Goal: Find specific page/section: Find specific page/section

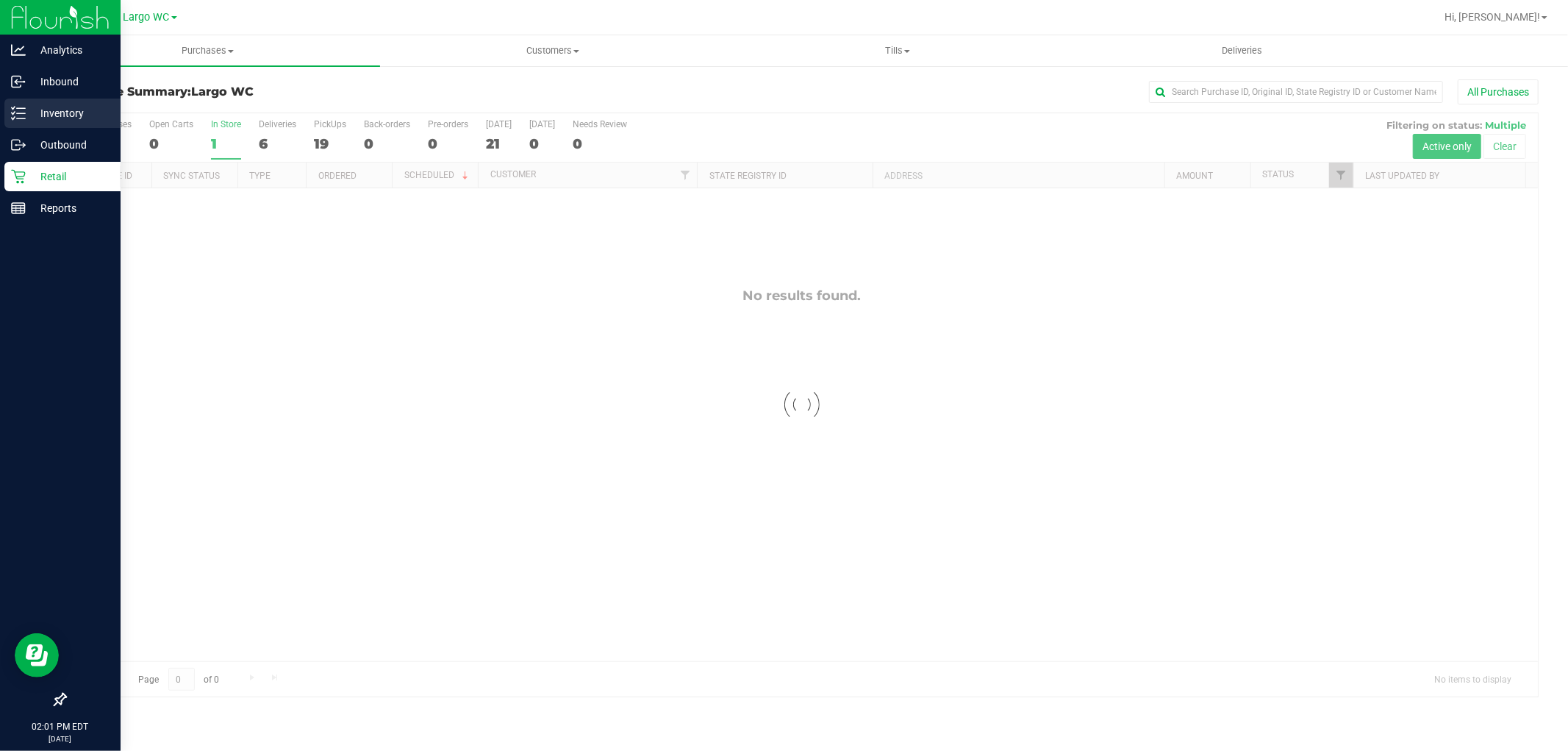
click at [13, 111] on icon at bounding box center [18, 113] width 15 height 15
click at [20, 108] on line at bounding box center [20, 108] width 8 height 0
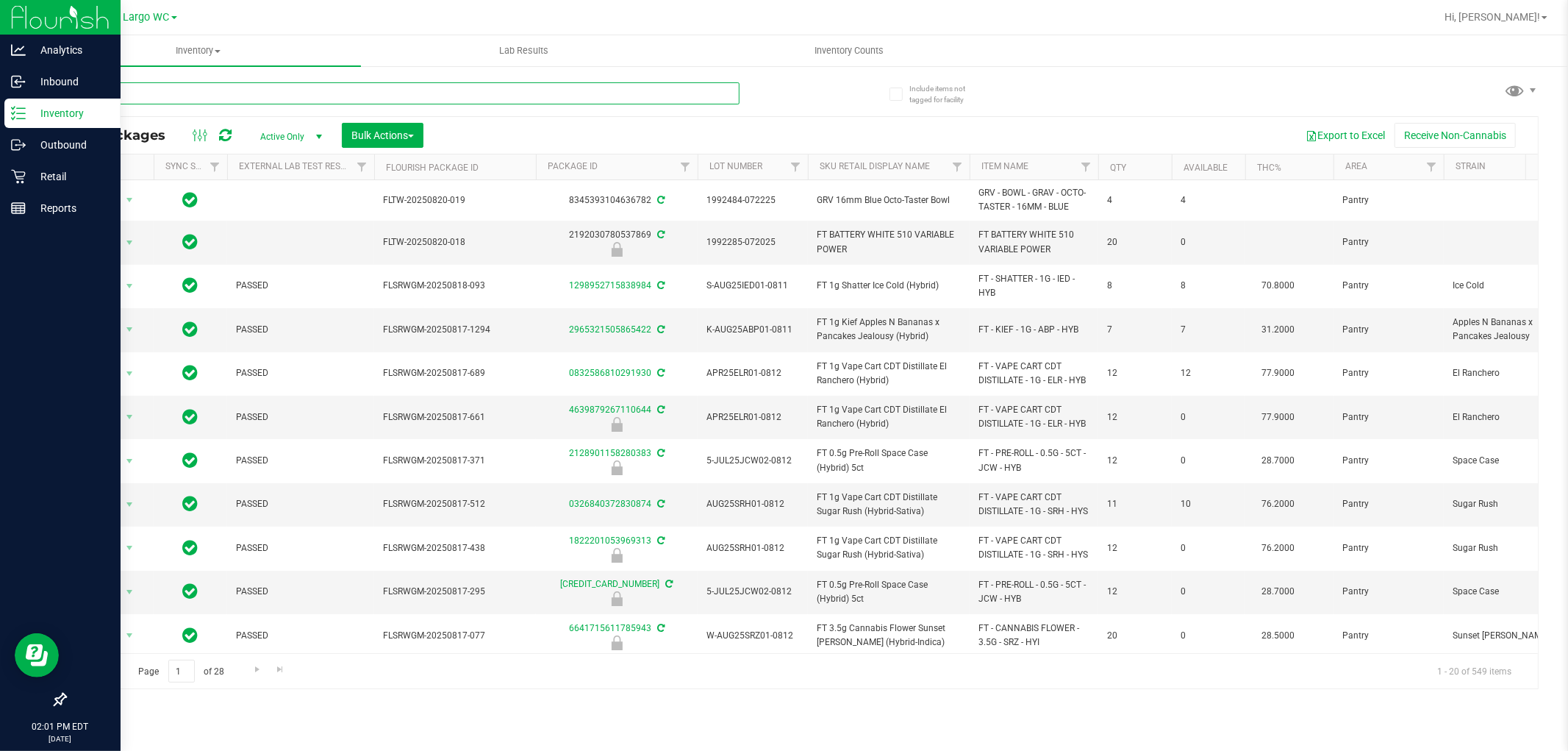
click at [491, 99] on input "text" at bounding box center [402, 94] width 675 height 22
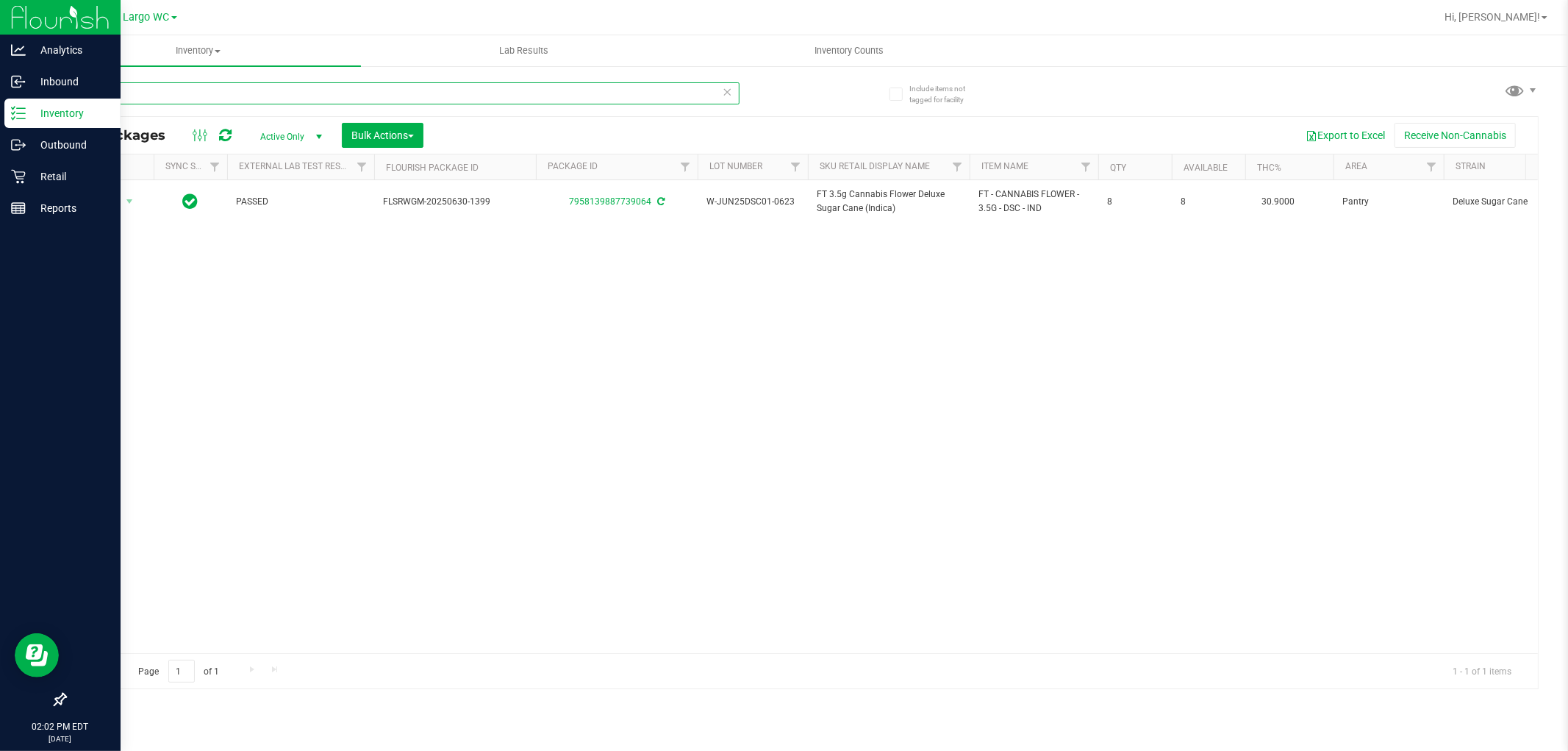
type input "dsc"
click at [54, 169] on p "Retail" at bounding box center [70, 177] width 88 height 17
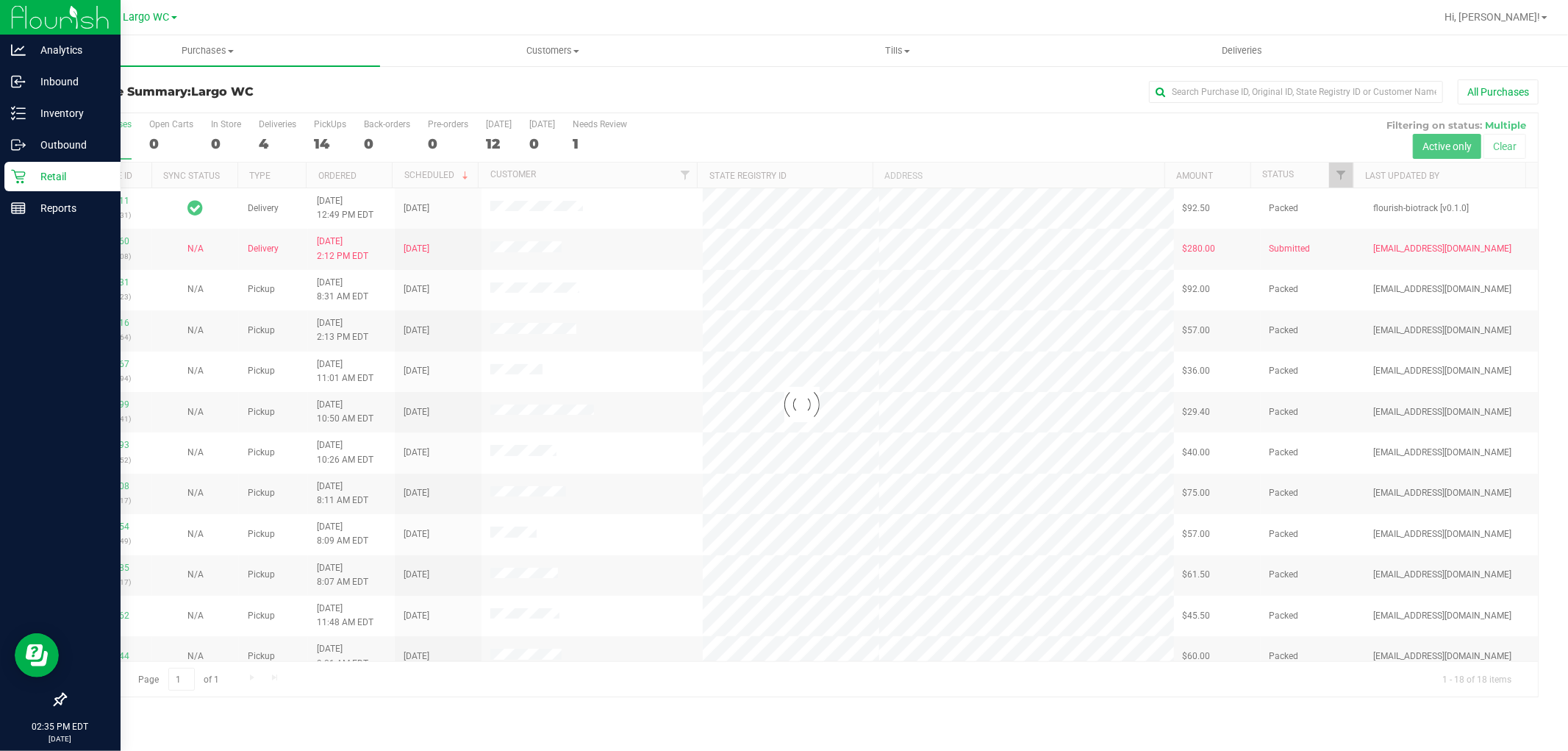
click at [262, 129] on div at bounding box center [801, 405] width 1472 height 583
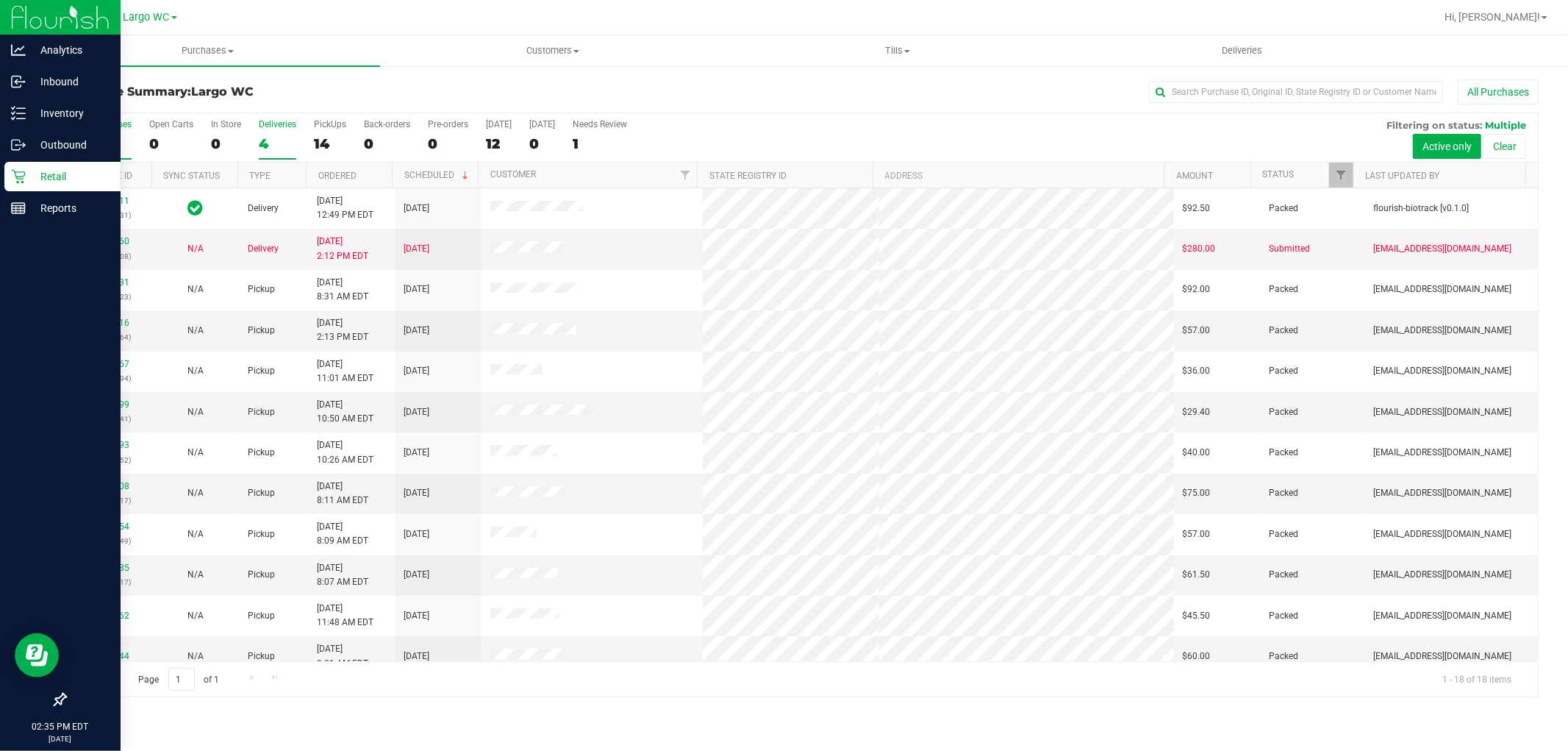
click at [269, 125] on div "Deliveries" at bounding box center [278, 124] width 38 height 10
click at [0, 0] on input "Deliveries 4" at bounding box center [0, 0] width 0 height 0
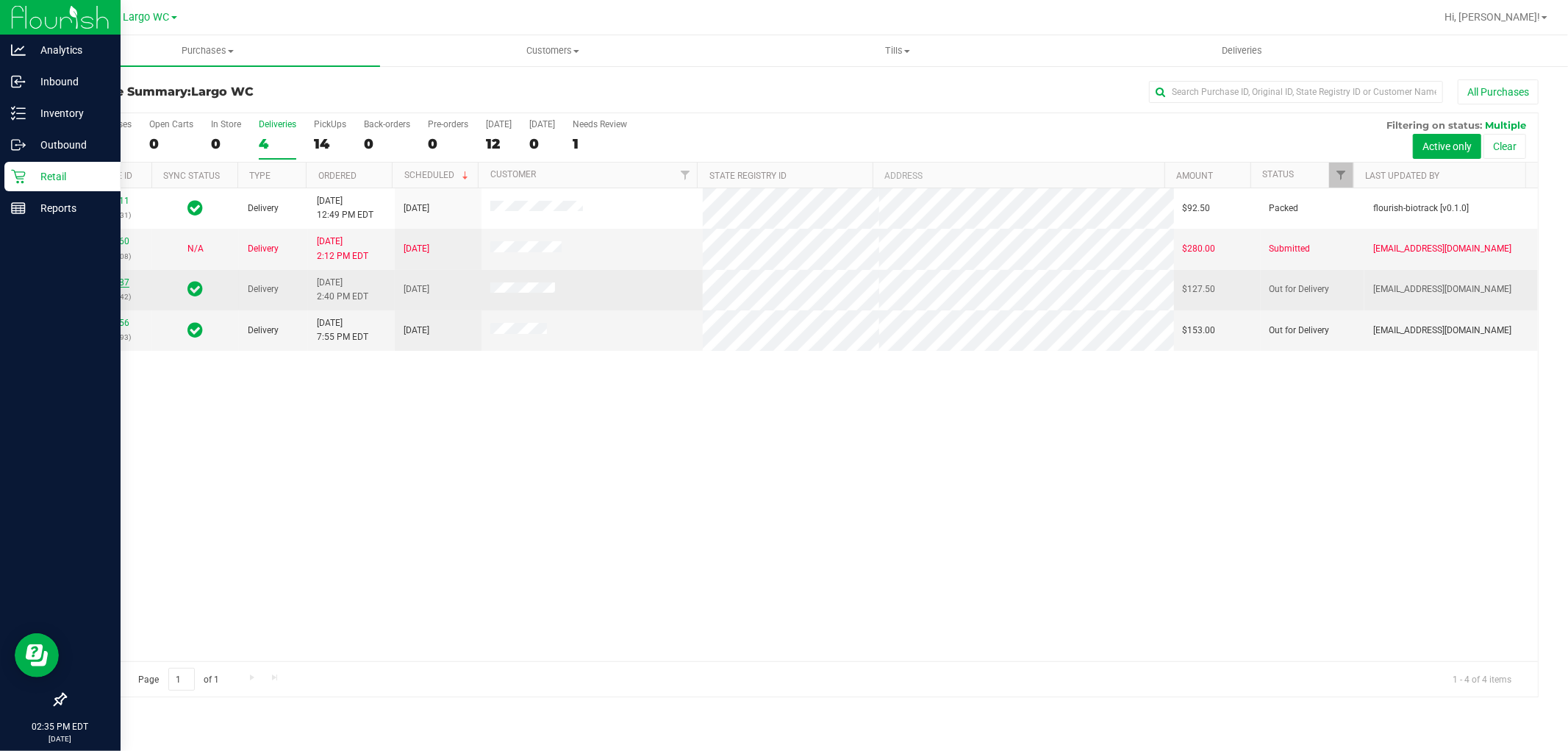
click at [108, 281] on link "11822987" at bounding box center [109, 282] width 41 height 10
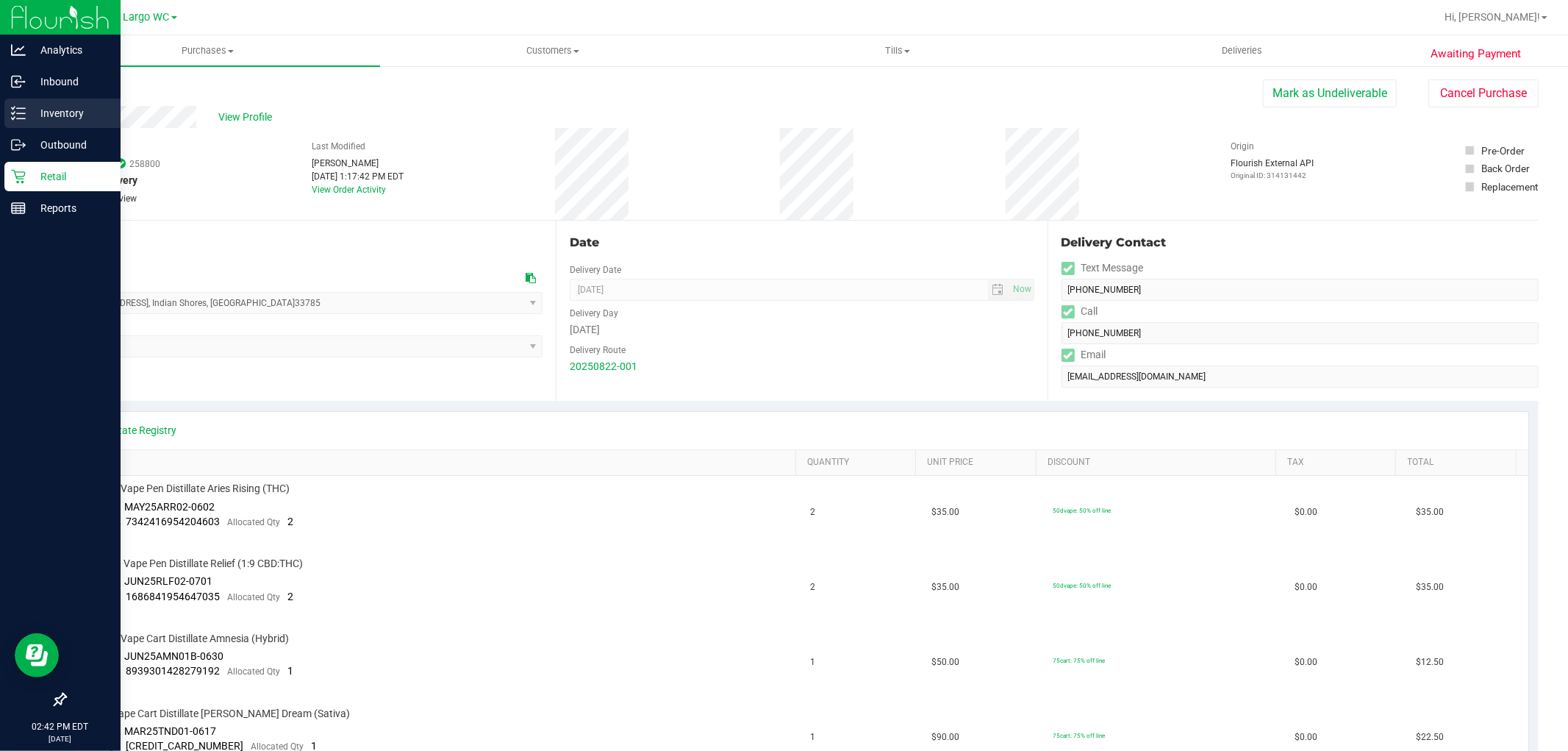
click at [17, 116] on icon at bounding box center [18, 113] width 15 height 15
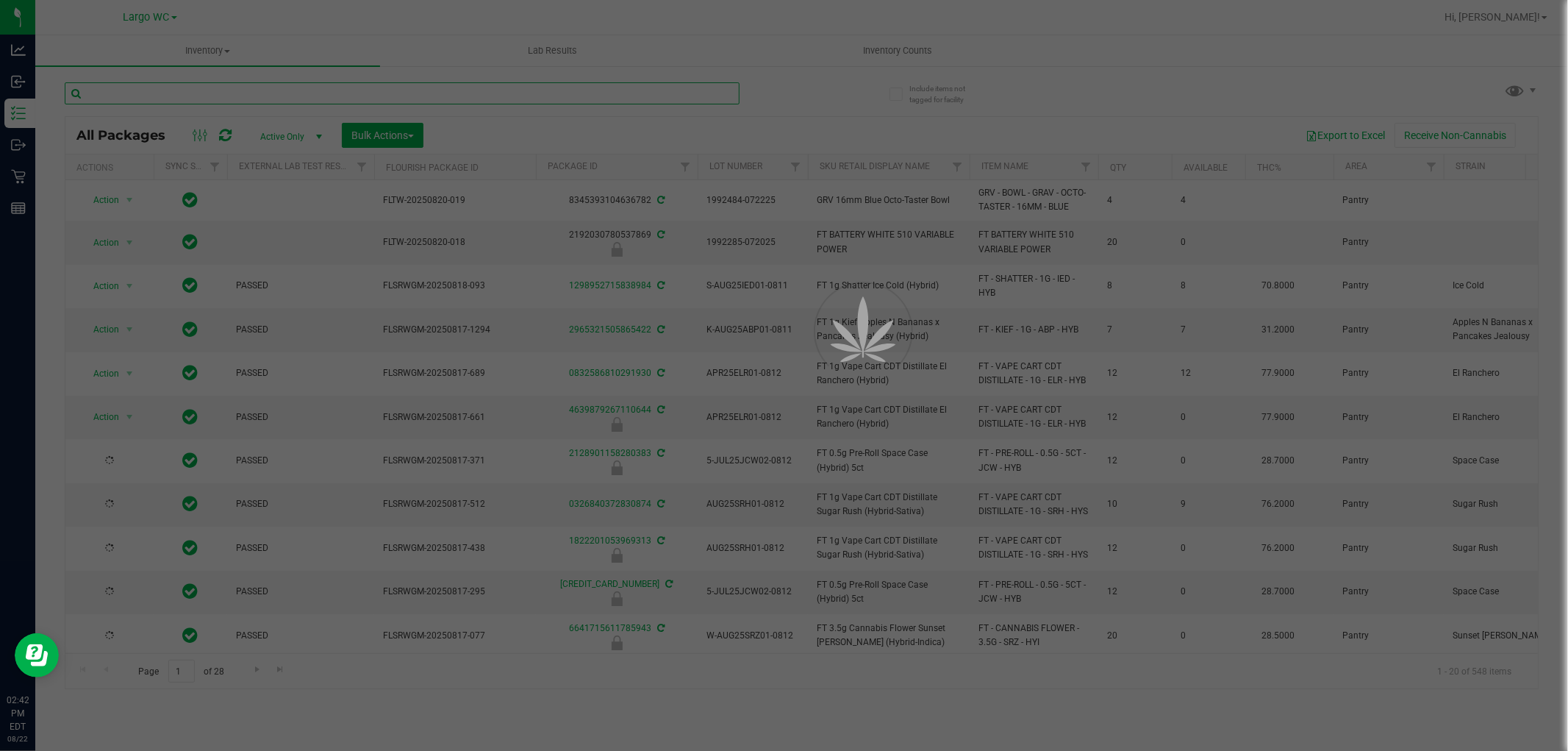
click at [243, 90] on input "text" at bounding box center [402, 94] width 675 height 22
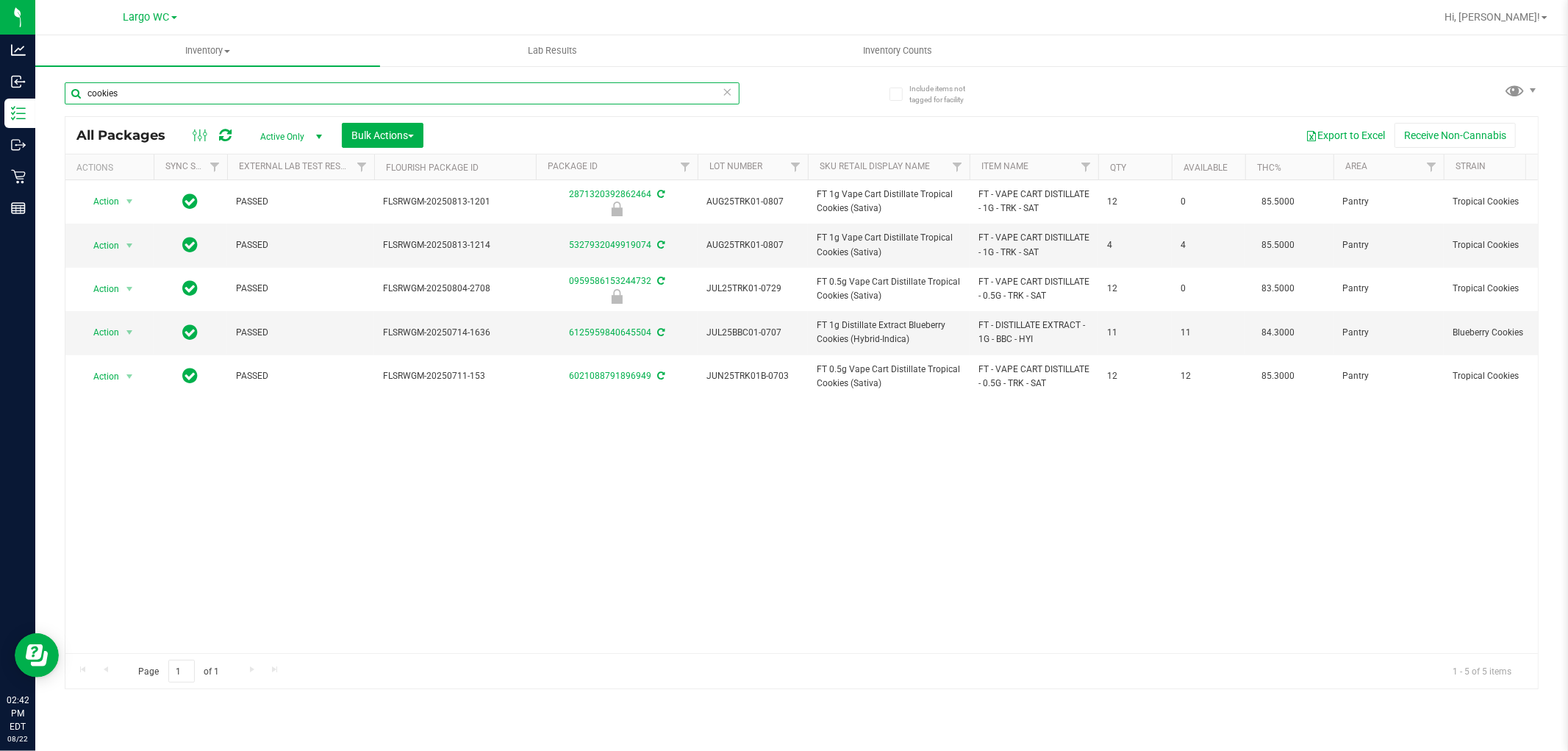
type input "cookies"
click at [161, 98] on input "cookies" at bounding box center [402, 94] width 675 height 22
